Goal: Task Accomplishment & Management: Complete application form

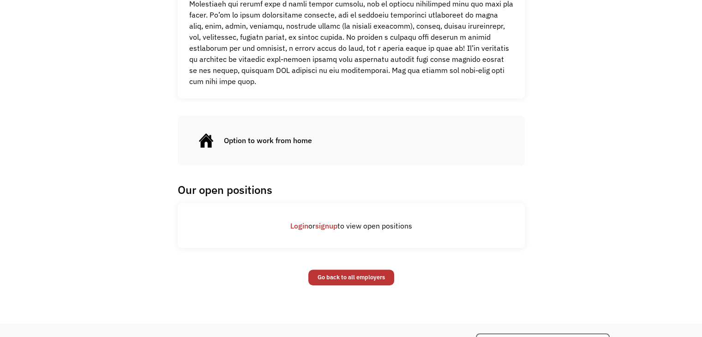
scroll to position [584, 0]
click at [326, 222] on link "signup" at bounding box center [326, 226] width 22 height 9
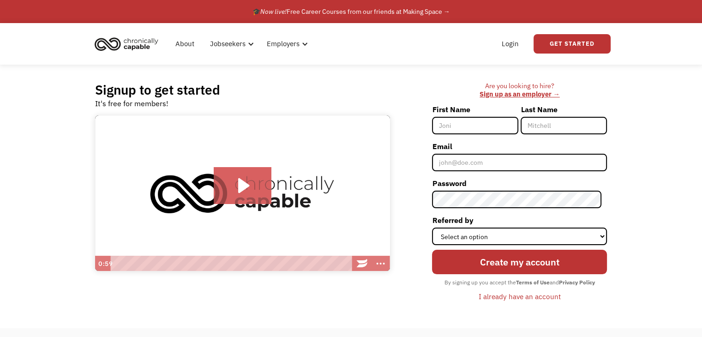
click at [487, 122] on input "First Name" at bounding box center [475, 126] width 86 height 18
type input "Melika"
type input "[PERSON_NAME]"
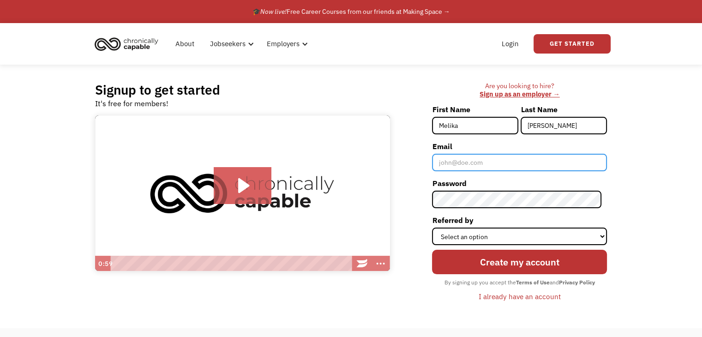
click at [491, 163] on input "Email" at bounding box center [519, 163] width 175 height 18
type input "[EMAIL_ADDRESS][DOMAIN_NAME]"
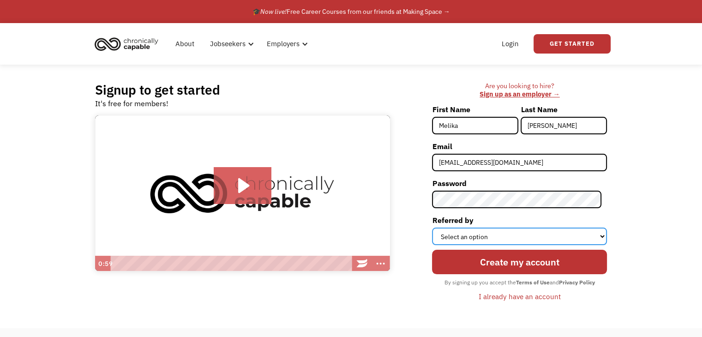
click at [533, 239] on select "Select an option Instagram Facebook Twitter Search Engine News Article Word of …" at bounding box center [519, 237] width 175 height 18
select select "Other"
click at [438, 228] on select "Select an option Instagram Facebook Twitter Search Engine News Article Word of …" at bounding box center [519, 237] width 175 height 18
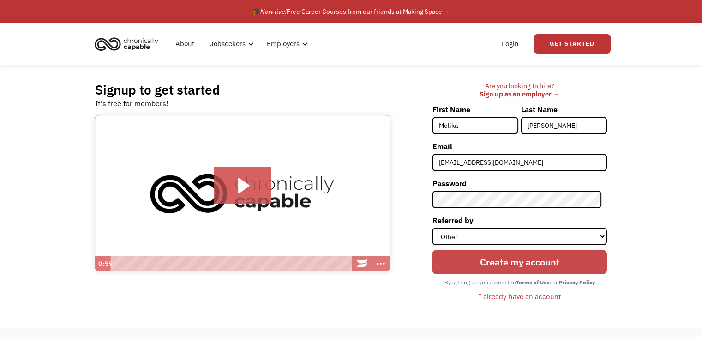
click at [503, 264] on input "Create my account" at bounding box center [519, 262] width 175 height 24
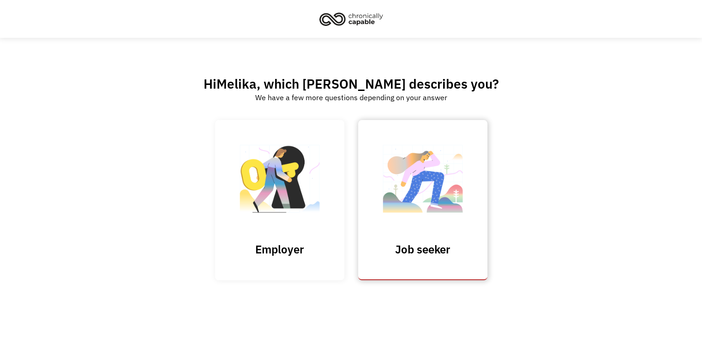
click at [422, 208] on img at bounding box center [423, 184] width 92 height 90
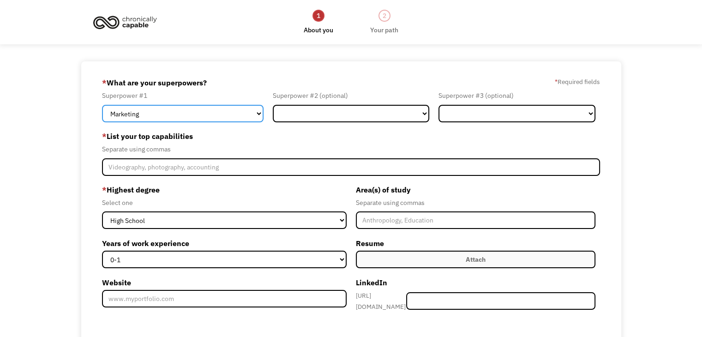
click at [253, 116] on select "Marketing Human Resources Finance Technology Operations Sales Industrial & Manu…" at bounding box center [183, 114] width 162 height 18
select select "Customer Service"
click at [102, 105] on select "Marketing Human Resources Finance Technology Operations Sales Industrial & Manu…" at bounding box center [183, 114] width 162 height 18
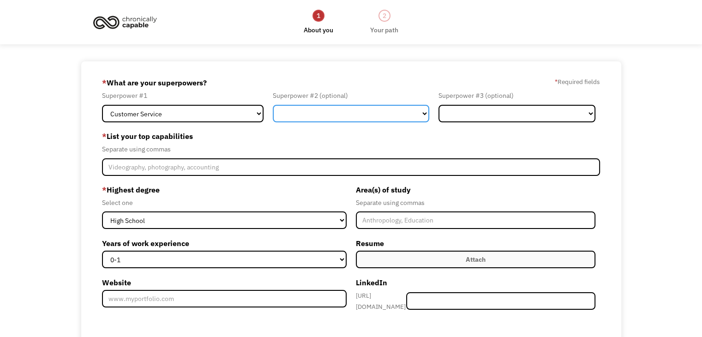
click at [296, 112] on select "Marketing Human Resources Finance Technology Operations Sales Industrial & Manu…" at bounding box center [351, 114] width 157 height 18
select select "Administration"
click at [273, 105] on select "Marketing Human Resources Finance Technology Operations Sales Industrial & Manu…" at bounding box center [351, 114] width 157 height 18
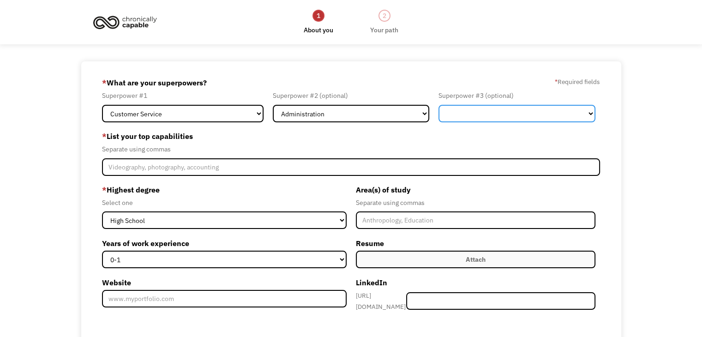
click at [473, 109] on select "Marketing Human Resources Finance Technology Operations Sales Industrial & Manu…" at bounding box center [517, 114] width 157 height 18
select select "Other"
click at [439, 105] on select "Marketing Human Resources Finance Technology Operations Sales Industrial & Manu…" at bounding box center [517, 114] width 157 height 18
click at [310, 179] on form "68dc0dc6eb02e82dd968008e mj1031@gmail.com Melika Joseph Other * What are your s…" at bounding box center [351, 259] width 498 height 369
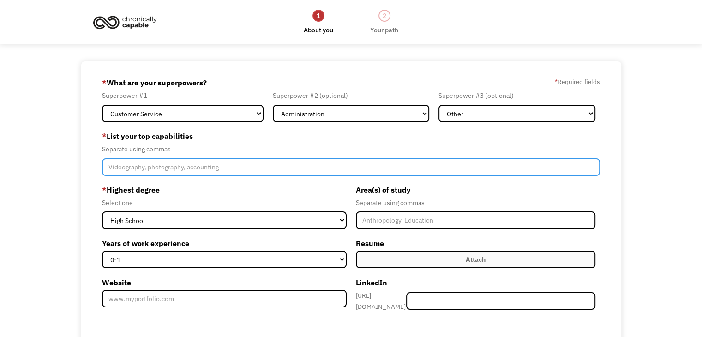
click at [298, 172] on input "Member-Create-Step1" at bounding box center [351, 167] width 498 height 18
type input "data entry, document processing, video editing, audio editing, redactions, pdf'…"
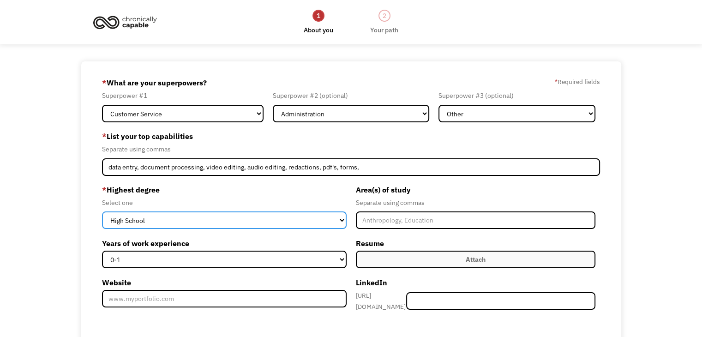
click at [257, 217] on select "High School Associates Bachelors Master's PhD" at bounding box center [224, 220] width 244 height 18
select select "associates"
click at [102, 211] on select "High School Associates Bachelors Master's PhD" at bounding box center [224, 220] width 244 height 18
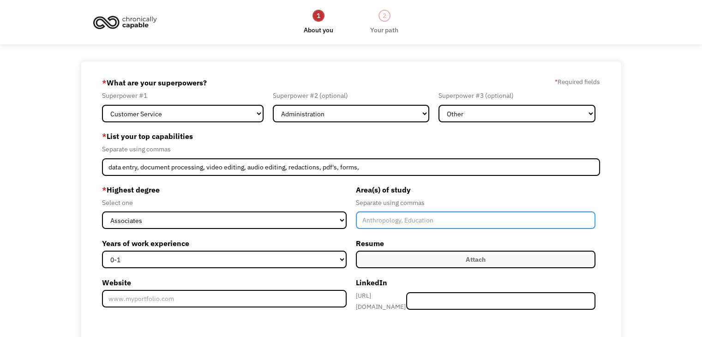
click at [368, 225] on input "Member-Create-Step1" at bounding box center [476, 220] width 240 height 18
type input "Computer Programming and Information Technology"
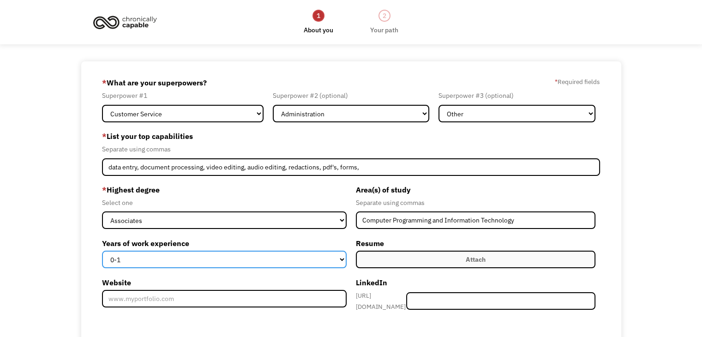
click at [287, 259] on select "0-1 2-4 5-10 11-15 15+" at bounding box center [224, 260] width 244 height 18
select select "15+"
click at [102, 251] on select "0-1 2-4 5-10 11-15 15+" at bounding box center [224, 260] width 244 height 18
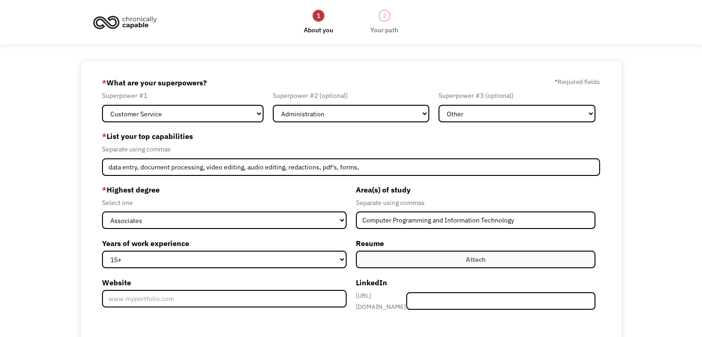
click at [421, 258] on label "Attach" at bounding box center [476, 260] width 240 height 18
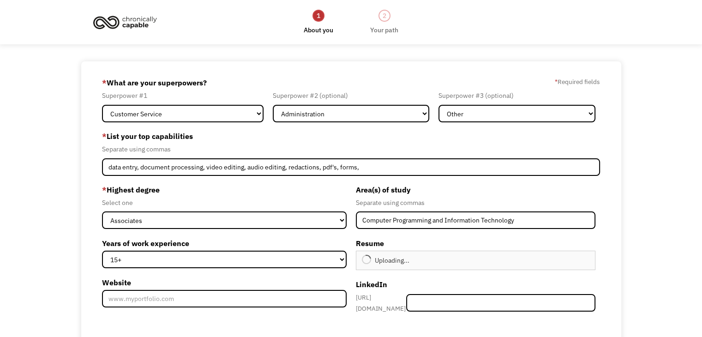
type input "Continue"
click at [449, 297] on input "Member-Create-Step1" at bounding box center [500, 303] width 189 height 18
paste input "I'm excited about the Customer Support Advocate role at Justworks because it pe…"
type input "I'm excited about the Customer Support Advocate role at Justworks because it pe…"
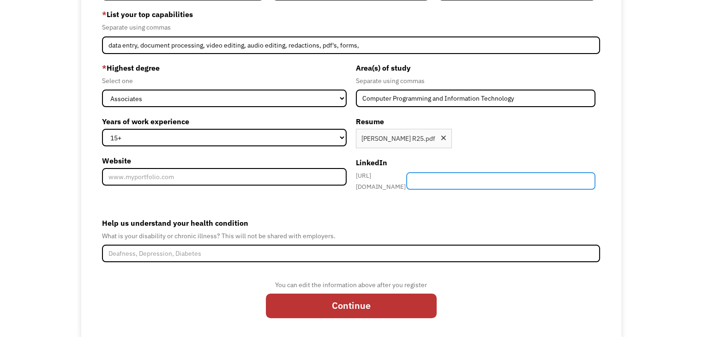
scroll to position [136, 0]
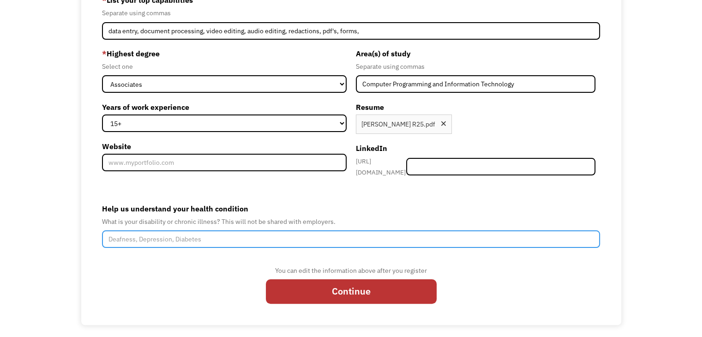
click at [310, 235] on input "Help us understand your health condition" at bounding box center [351, 239] width 498 height 18
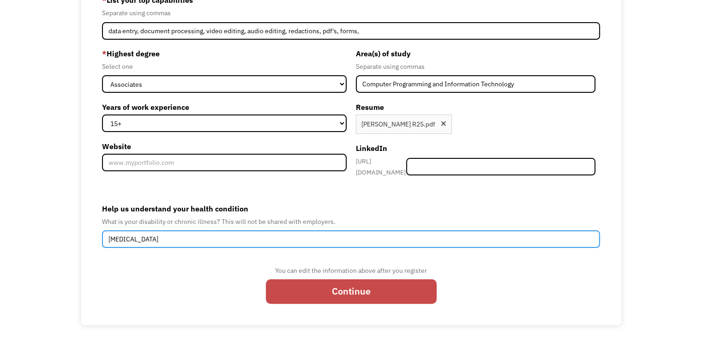
type input "Cancer"
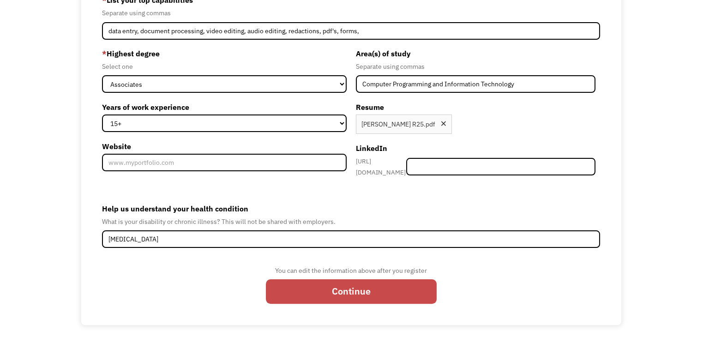
click at [330, 289] on input "Continue" at bounding box center [351, 291] width 171 height 24
type input "Please wait..."
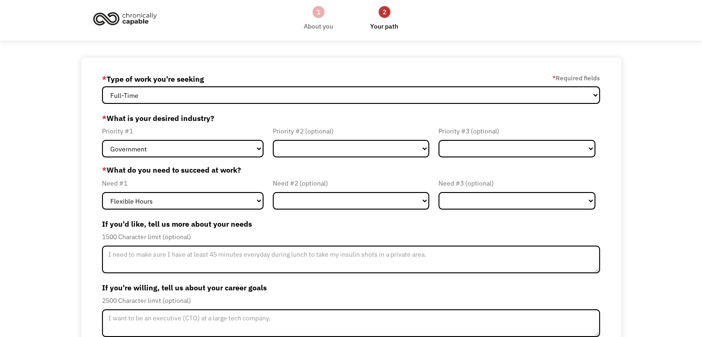
scroll to position [2, 0]
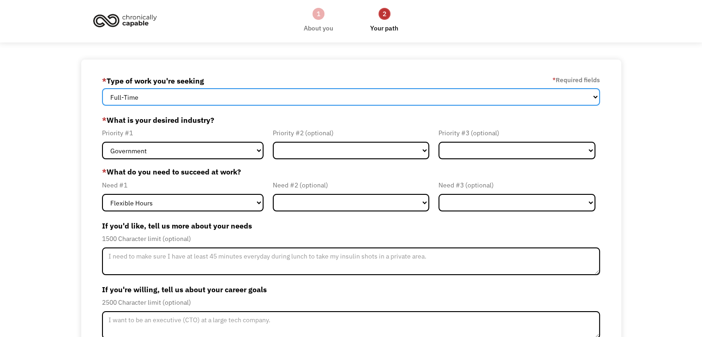
click at [252, 101] on select "Full-Time Part-Time Both Full-Time and Part-Time" at bounding box center [351, 97] width 498 height 18
select select "Both Full-Time and Part-Time"
click at [102, 88] on select "Full-Time Part-Time Both Full-Time and Part-Time" at bounding box center [351, 97] width 498 height 18
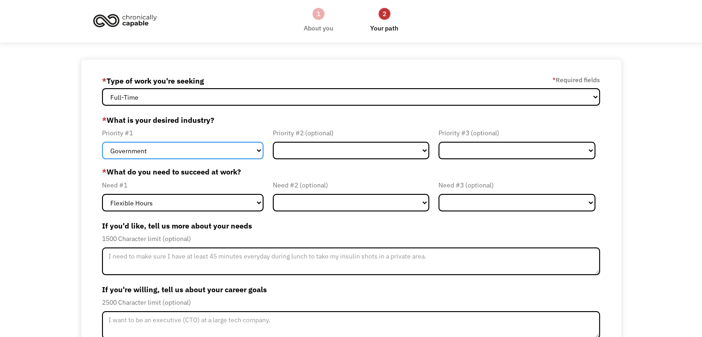
click at [227, 150] on select "Government Finance & Insurance Health & Social Care Tech & Engineering Creative…" at bounding box center [183, 151] width 162 height 18
select select "Administrative"
click at [102, 142] on select "Government Finance & Insurance Health & Social Care Tech & Engineering Creative…" at bounding box center [183, 151] width 162 height 18
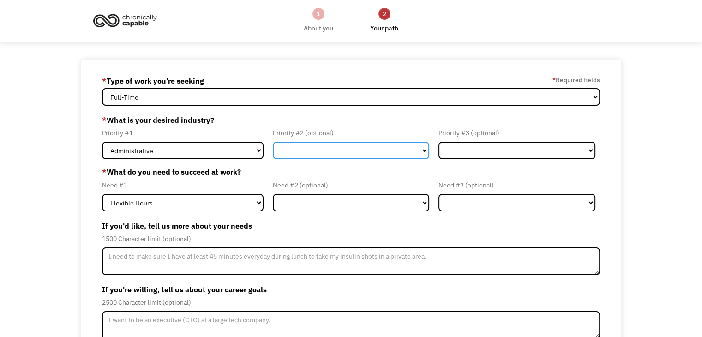
click at [282, 154] on select "Government Finance & Insurance Health & Social Care Tech & Engineering Creative…" at bounding box center [351, 151] width 157 height 18
select select "Creative & Design"
click at [273, 142] on select "Government Finance & Insurance Health & Social Care Tech & Engineering Creative…" at bounding box center [351, 151] width 157 height 18
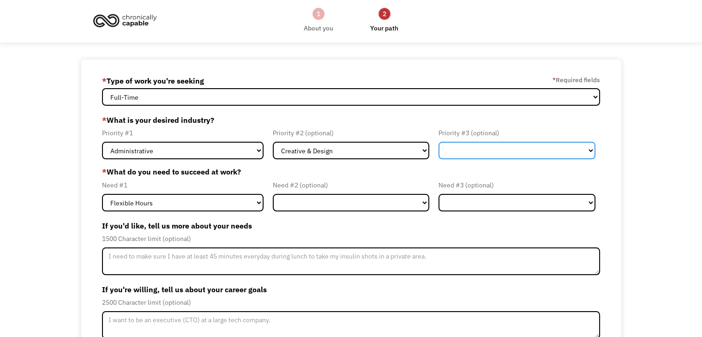
click at [474, 146] on select "Government Finance & Insurance Health & Social Care Tech & Engineering Creative…" at bounding box center [517, 151] width 157 height 18
select select "Tech & Engineering"
click at [439, 142] on select "Government Finance & Insurance Health & Social Care Tech & Engineering Creative…" at bounding box center [517, 151] width 157 height 18
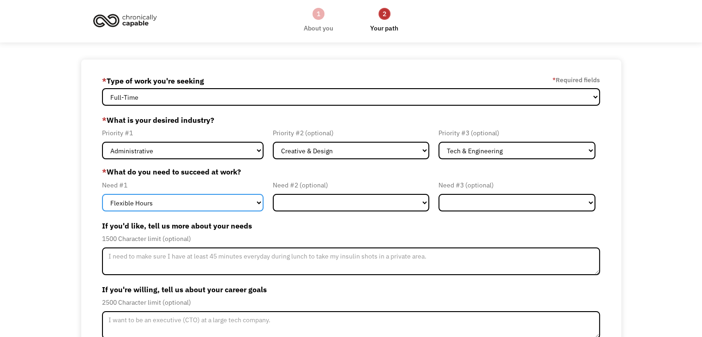
click at [218, 209] on select "Flexible Hours Remote Work Service Animal On-site Accommodations Visual Support…" at bounding box center [183, 203] width 162 height 18
select select "Remote Work"
click at [102, 194] on select "Flexible Hours Remote Work Service Animal On-site Accommodations Visual Support…" at bounding box center [183, 203] width 162 height 18
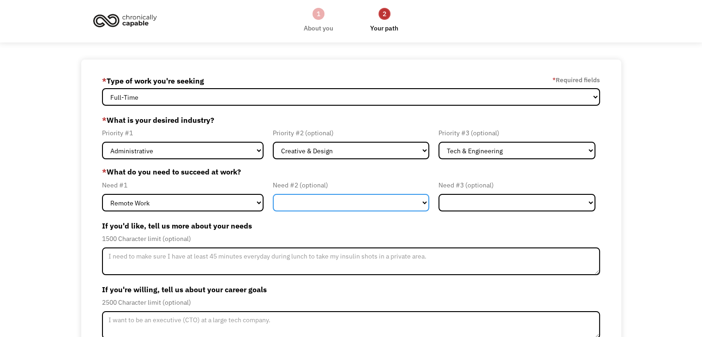
click at [305, 203] on select "Flexible Hours Remote Work Service Animal On-site Accommodations Visual Support…" at bounding box center [351, 203] width 157 height 18
select select "Flexible Hours"
click at [273, 194] on select "Flexible Hours Remote Work Service Animal On-site Accommodations Visual Support…" at bounding box center [351, 203] width 157 height 18
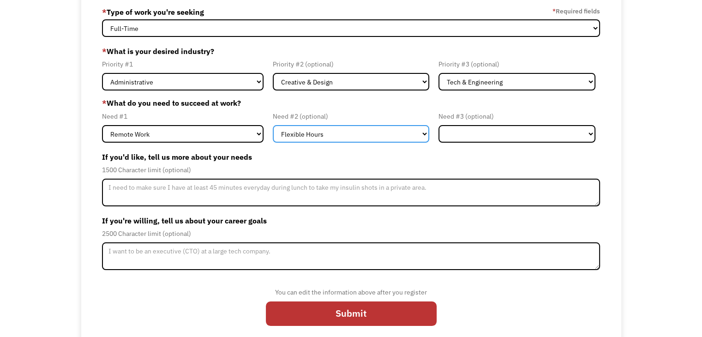
scroll to position [79, 0]
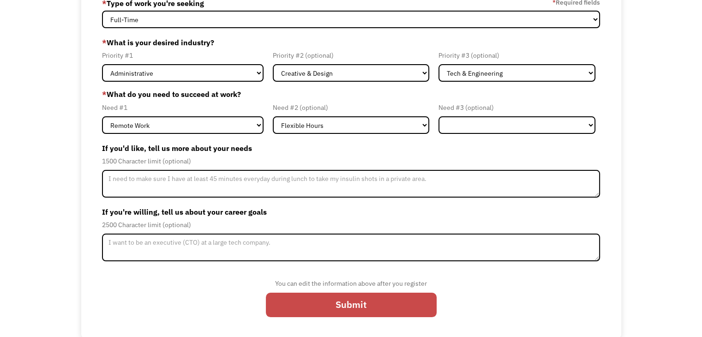
click at [332, 304] on input "Submit" at bounding box center [351, 305] width 171 height 24
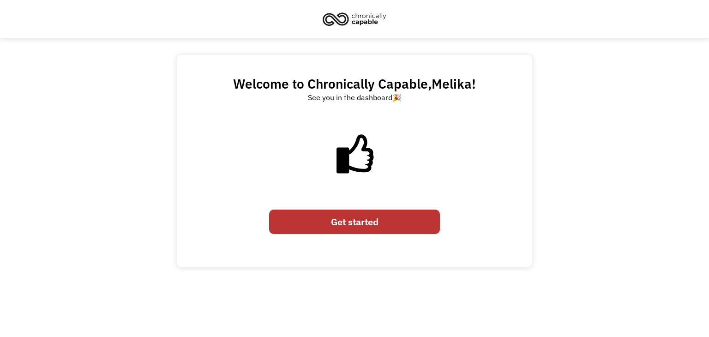
click at [343, 220] on link "Get started" at bounding box center [354, 222] width 171 height 24
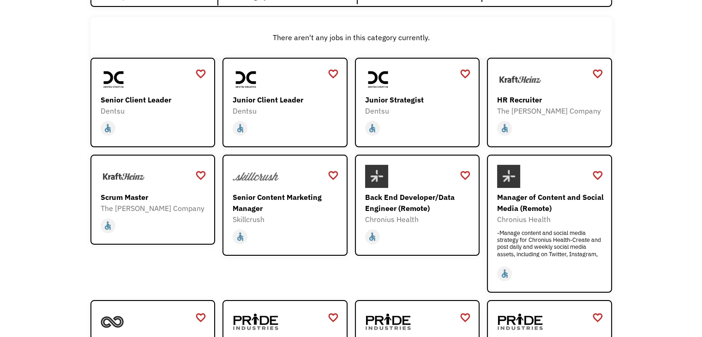
scroll to position [14, 0]
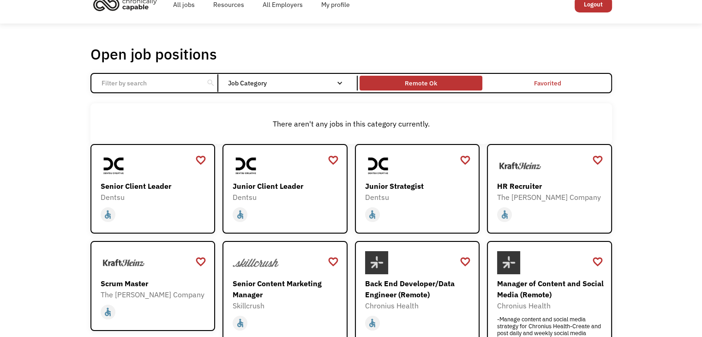
click at [425, 86] on div "Remote Ok" at bounding box center [421, 83] width 32 height 11
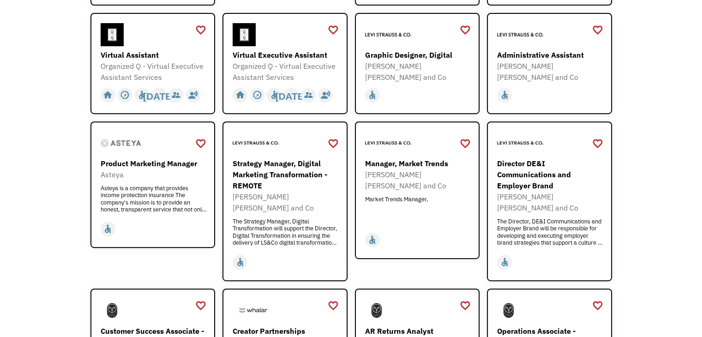
scroll to position [408, 0]
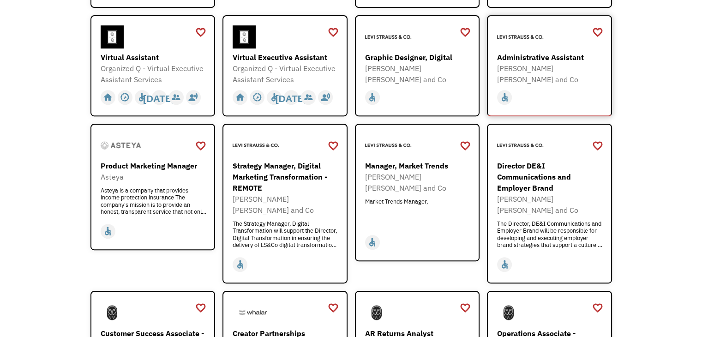
click at [543, 65] on div "[PERSON_NAME] [PERSON_NAME] and Co" at bounding box center [550, 74] width 107 height 22
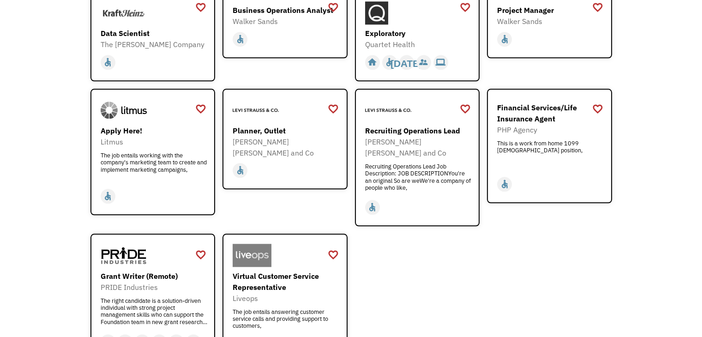
scroll to position [1044, 0]
click at [153, 39] on div "The Kraft Heinz Company" at bounding box center [154, 44] width 107 height 11
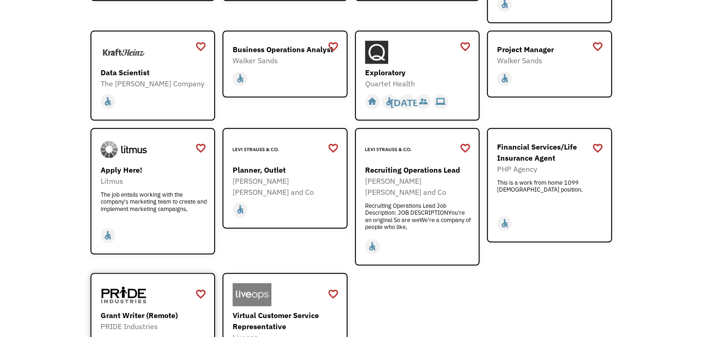
scroll to position [1000, 0]
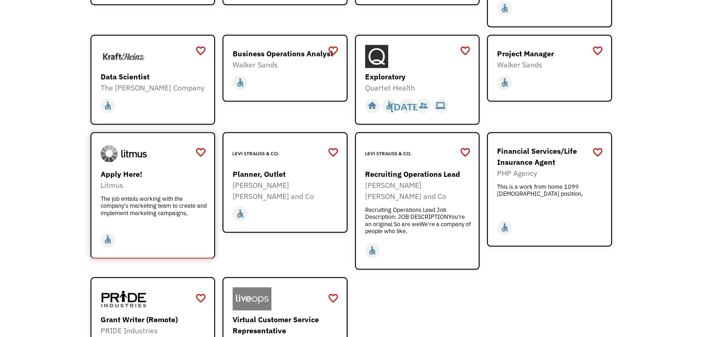
click at [163, 195] on div "The job entails working with the company's marketing team to create and impleme…" at bounding box center [154, 209] width 107 height 28
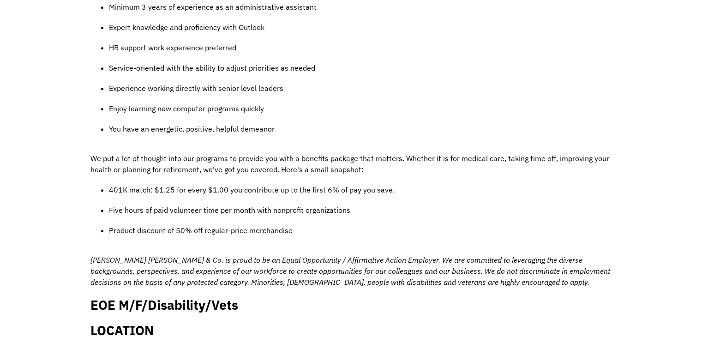
scroll to position [699, 0]
click at [381, 82] on p "Experience working directly with senior level leaders" at bounding box center [360, 87] width 503 height 11
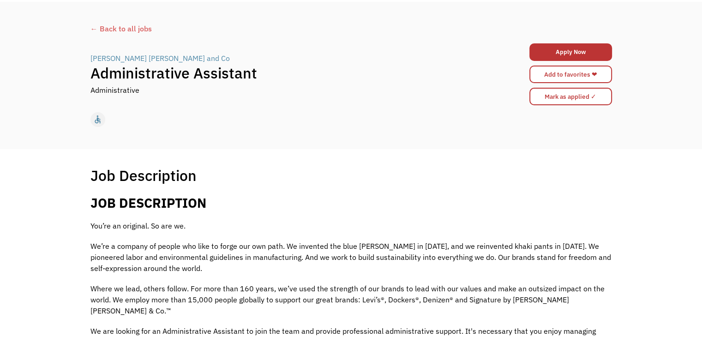
scroll to position [35, 0]
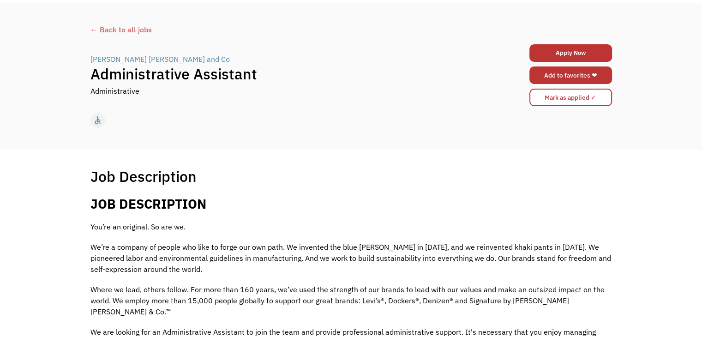
click at [547, 73] on link "Add to favorites ❤" at bounding box center [571, 75] width 83 height 18
click at [133, 28] on div "← Back to all jobs" at bounding box center [352, 29] width 522 height 11
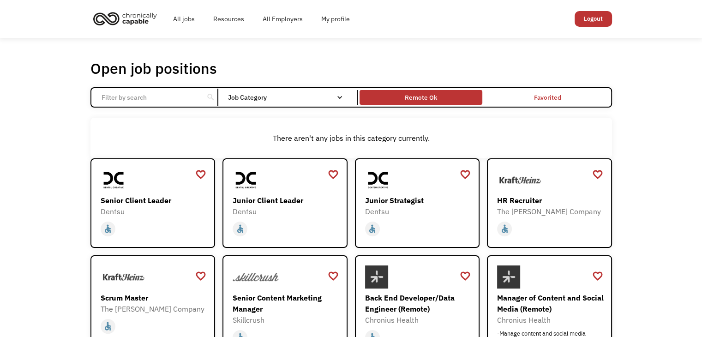
click at [406, 98] on div "Remote Ok" at bounding box center [421, 97] width 32 height 11
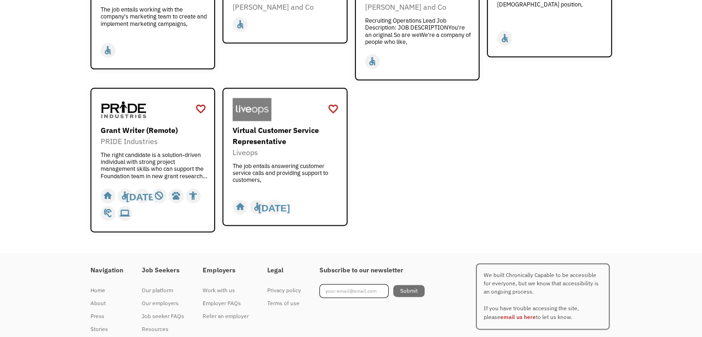
scroll to position [1189, 0]
click at [291, 163] on div "The job entails answering customer service calls and providing support to custo…" at bounding box center [286, 177] width 107 height 28
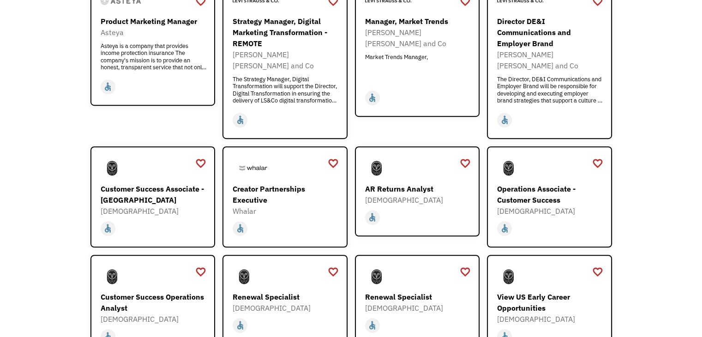
scroll to position [554, 0]
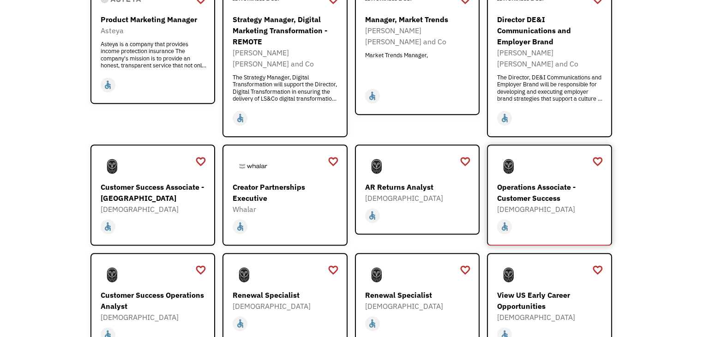
click at [545, 204] on div "[DEMOGRAPHIC_DATA]" at bounding box center [550, 209] width 107 height 11
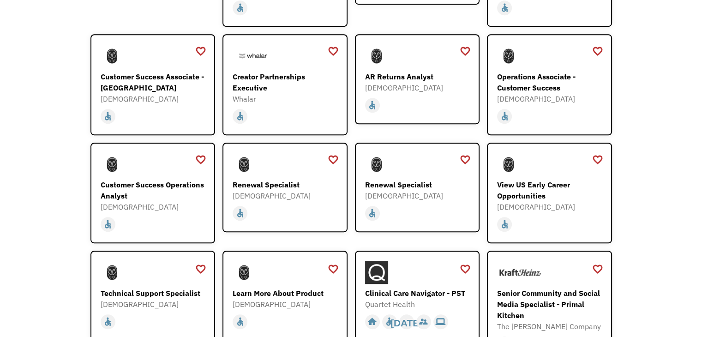
scroll to position [668, 0]
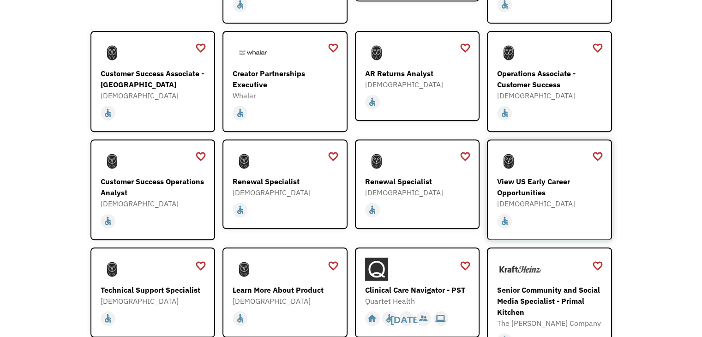
click at [530, 159] on div "View US Early Career Opportunities Samsara https://boards.greenhouse.io/samsara…" at bounding box center [550, 180] width 107 height 60
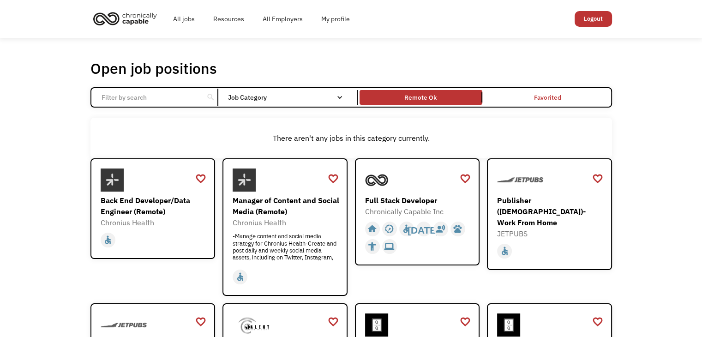
scroll to position [0, 0]
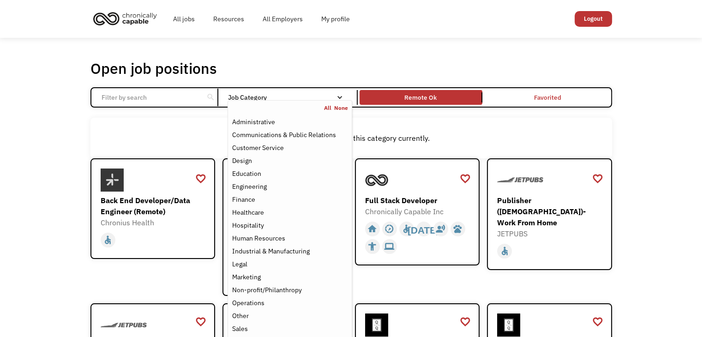
click at [333, 98] on div "Job Category" at bounding box center [290, 97] width 124 height 6
click at [328, 106] on link "All" at bounding box center [329, 107] width 10 height 7
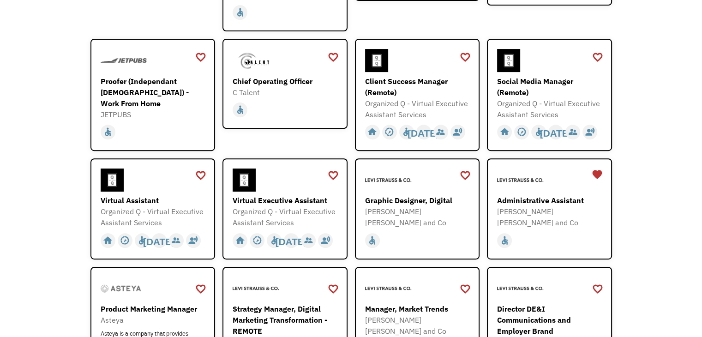
scroll to position [333, 0]
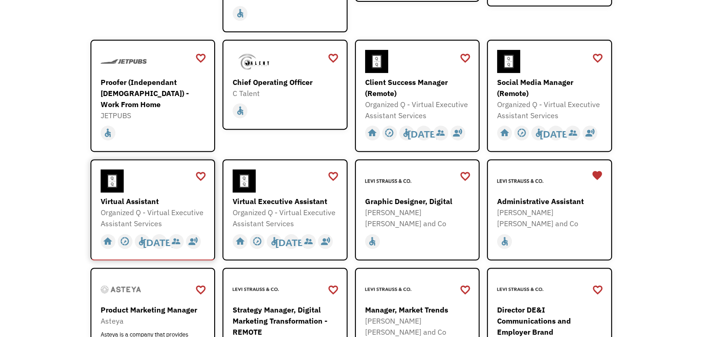
click at [148, 201] on div "Virtual Assistant" at bounding box center [154, 201] width 107 height 11
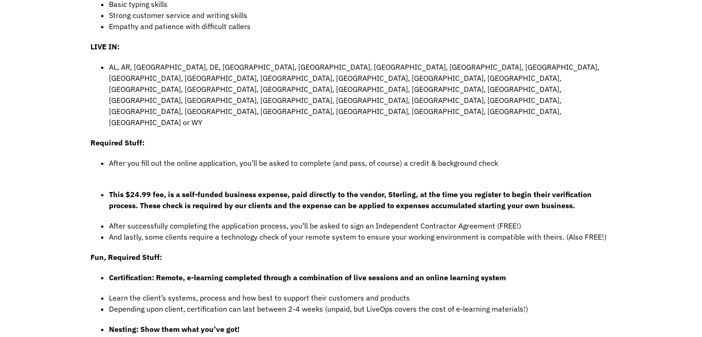
scroll to position [496, 0]
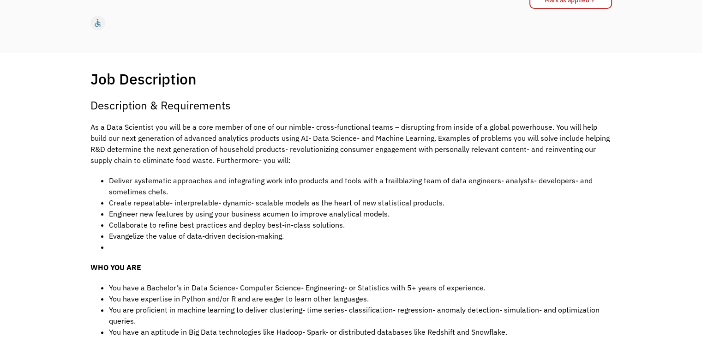
scroll to position [131, 0]
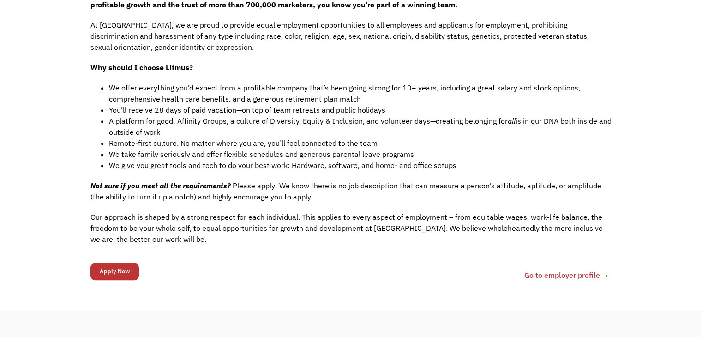
scroll to position [712, 0]
click at [116, 262] on input "Apply Now" at bounding box center [115, 271] width 48 height 18
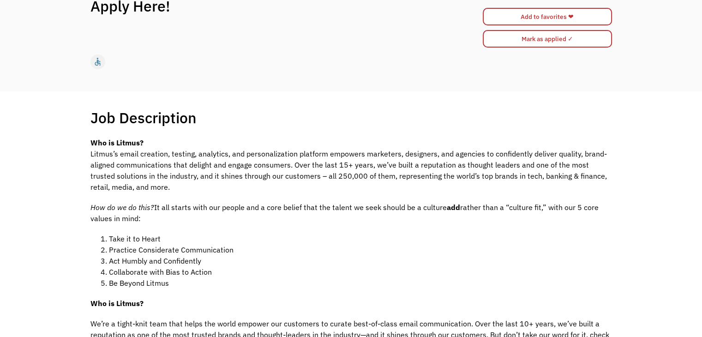
scroll to position [0, 0]
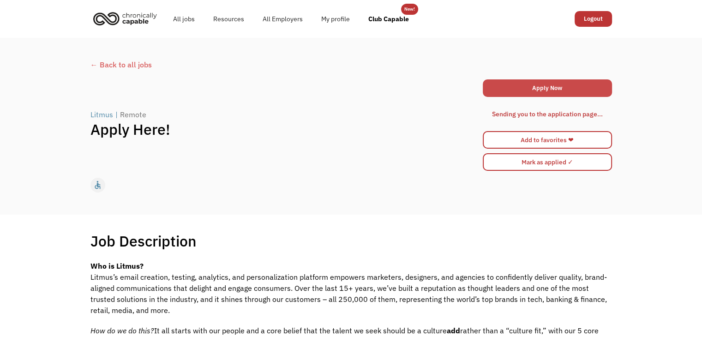
click at [491, 85] on link "Apply Now" at bounding box center [547, 88] width 129 height 18
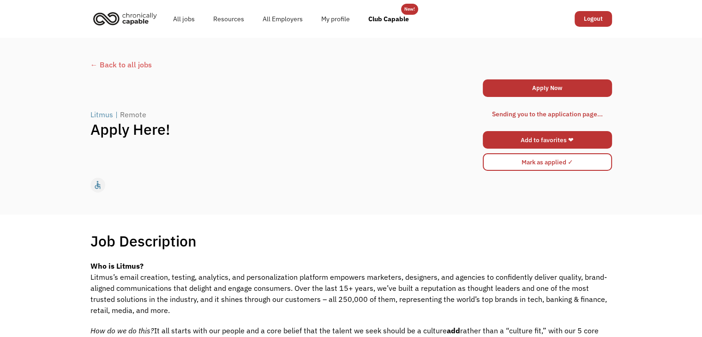
click at [513, 139] on link "Add to favorites ❤" at bounding box center [547, 140] width 129 height 18
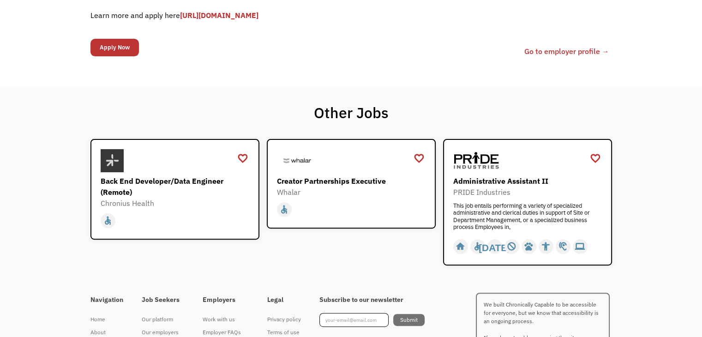
scroll to position [296, 0]
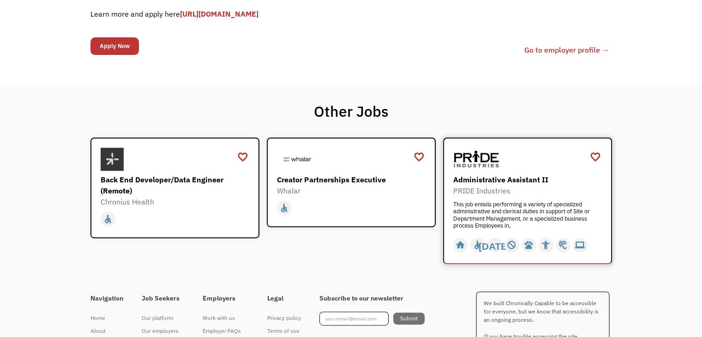
click at [514, 193] on div "PRIDE Industries" at bounding box center [528, 190] width 151 height 11
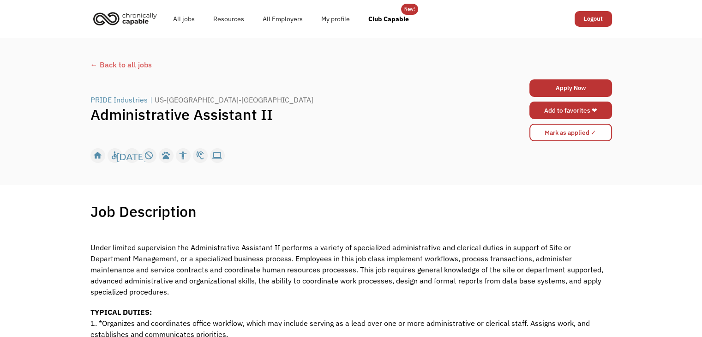
click at [561, 112] on link "Add to favorites ❤" at bounding box center [571, 111] width 83 height 18
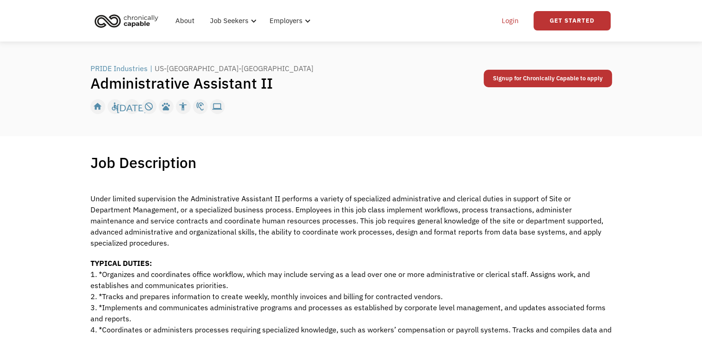
click at [501, 19] on link "Login" at bounding box center [510, 21] width 28 height 30
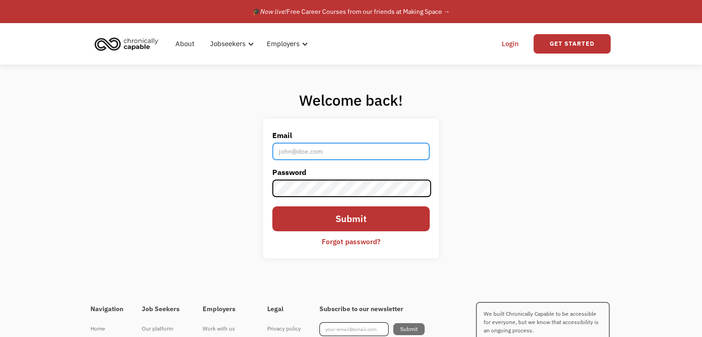
type input "[EMAIL_ADDRESS][DOMAIN_NAME]"
